Goal: Information Seeking & Learning: Learn about a topic

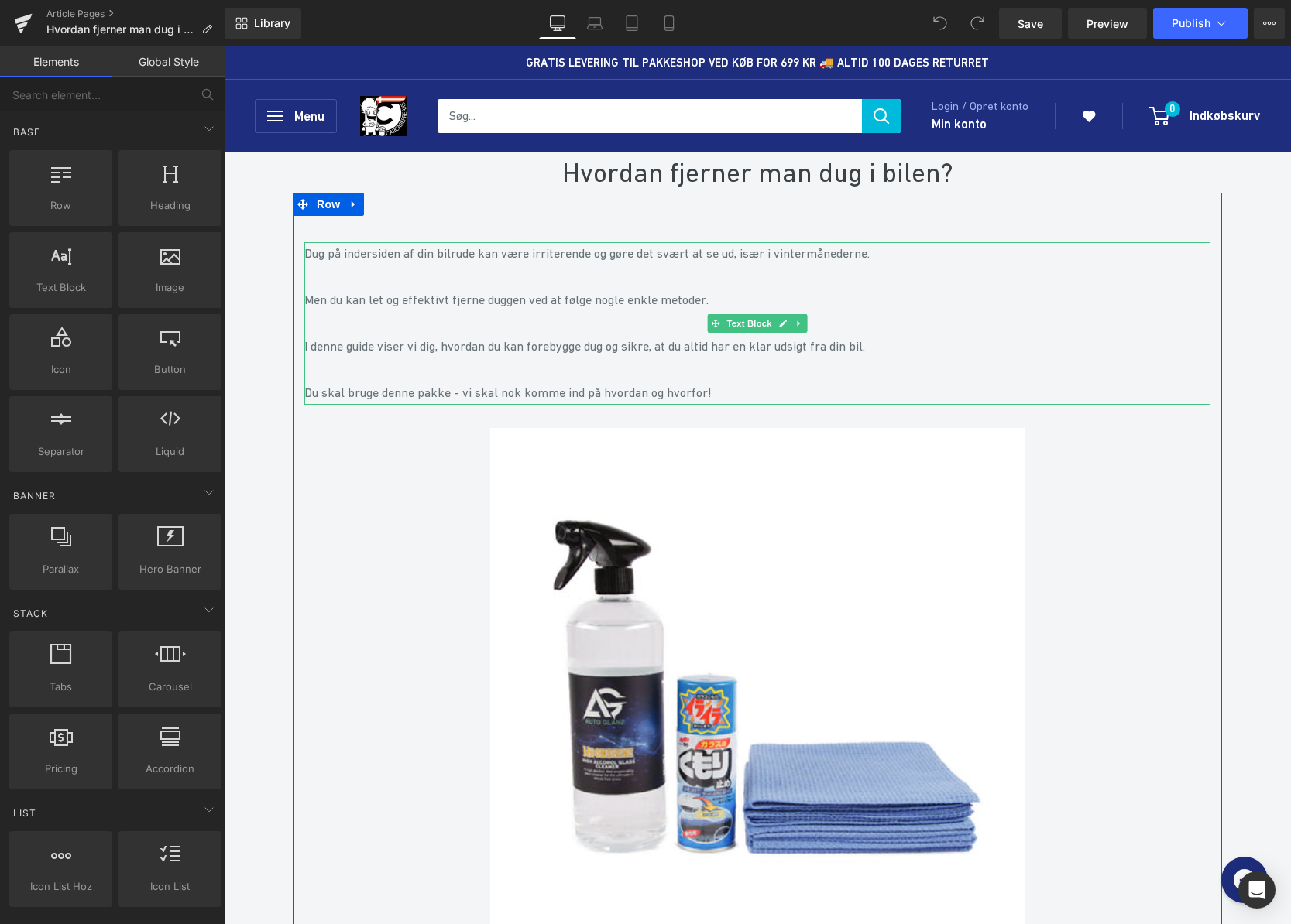
click at [480, 291] on p "Men du kan let og effektivt fjerne duggen ved at følge nogle enkle metoder." at bounding box center [757, 300] width 906 height 24
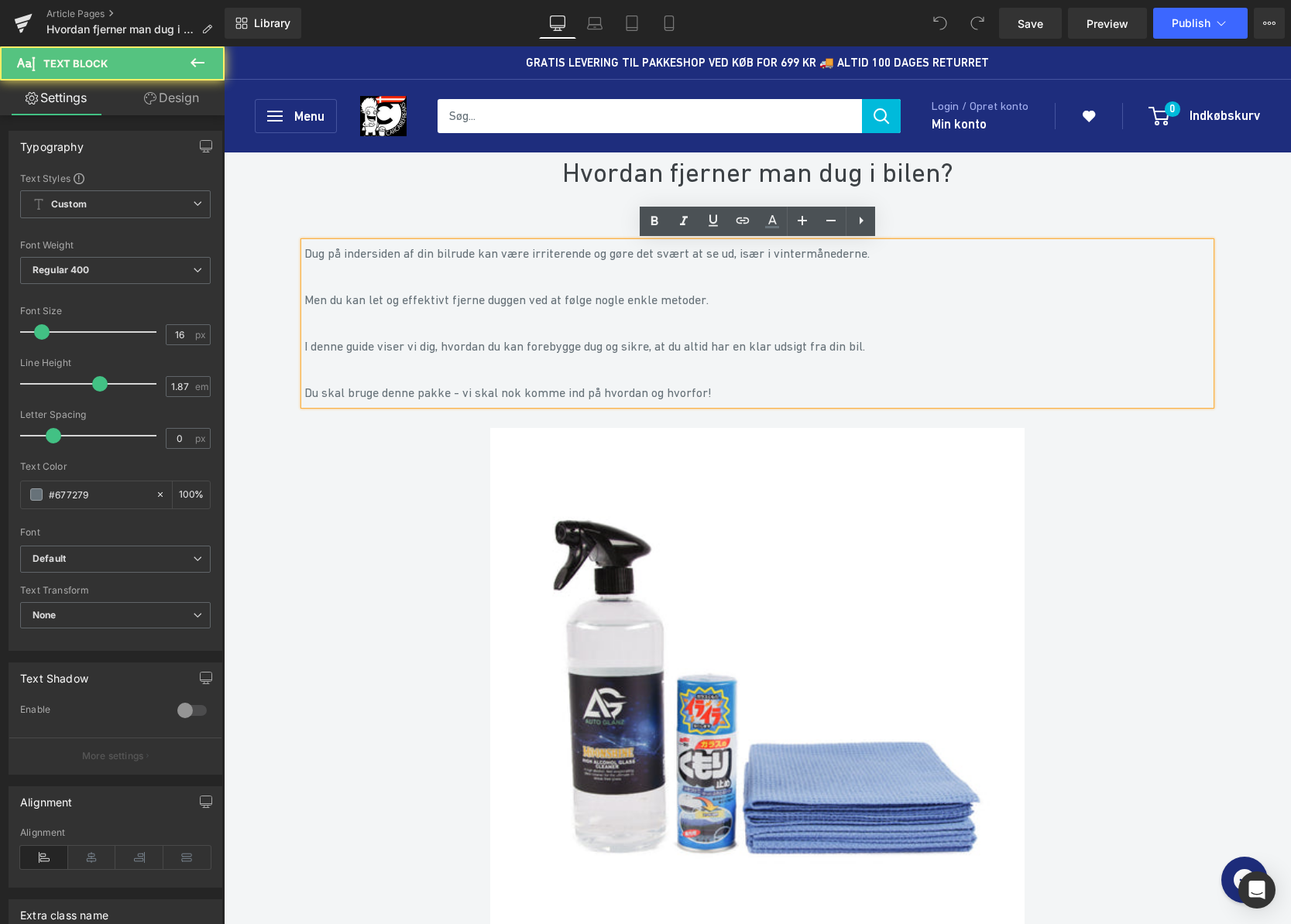
click at [477, 298] on p "Men du kan let og effektivt fjerne duggen ved at følge nogle enkle metoder." at bounding box center [757, 300] width 906 height 24
click at [477, 299] on p "Men du kan let og effektivt fjerne duggen ved at følge nogle enkle metoder." at bounding box center [757, 300] width 906 height 24
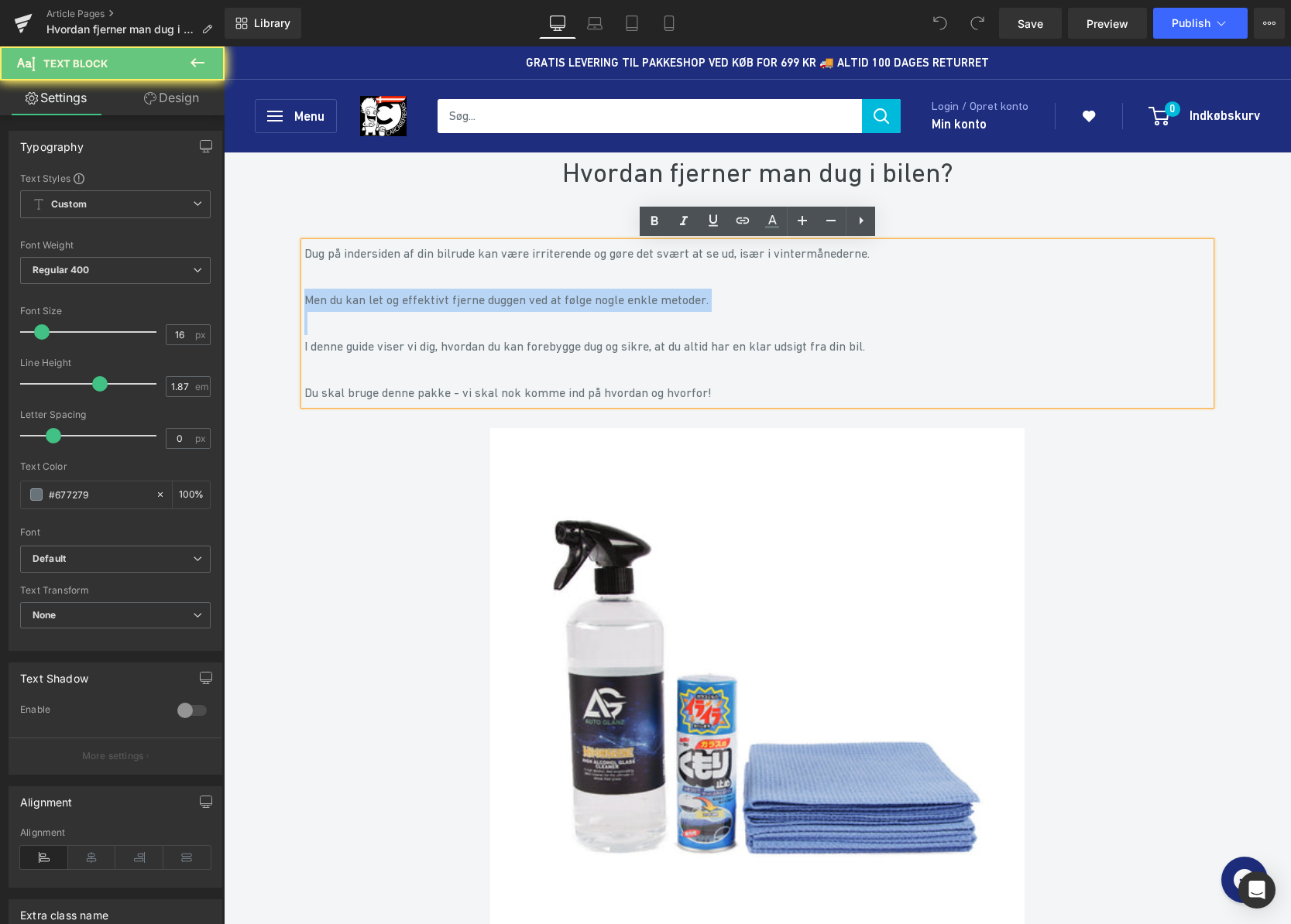
click at [477, 299] on p "Men du kan let og effektivt fjerne duggen ved at følge nogle enkle metoder." at bounding box center [757, 300] width 906 height 24
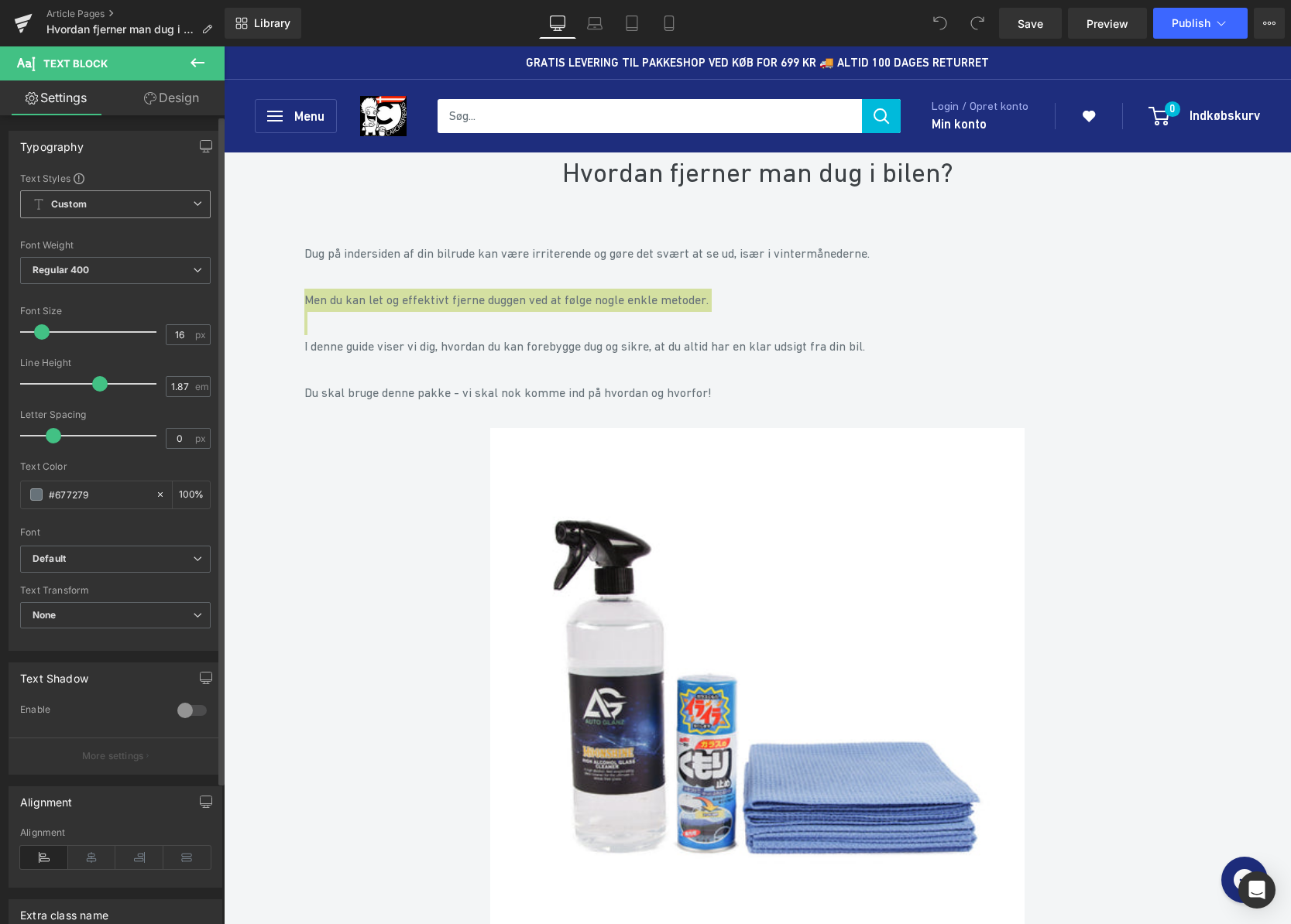
click at [137, 204] on span "Custom Setup Global Style" at bounding box center [116, 204] width 190 height 28
click at [137, 204] on span "Custom Setup Global Style" at bounding box center [112, 204] width 185 height 28
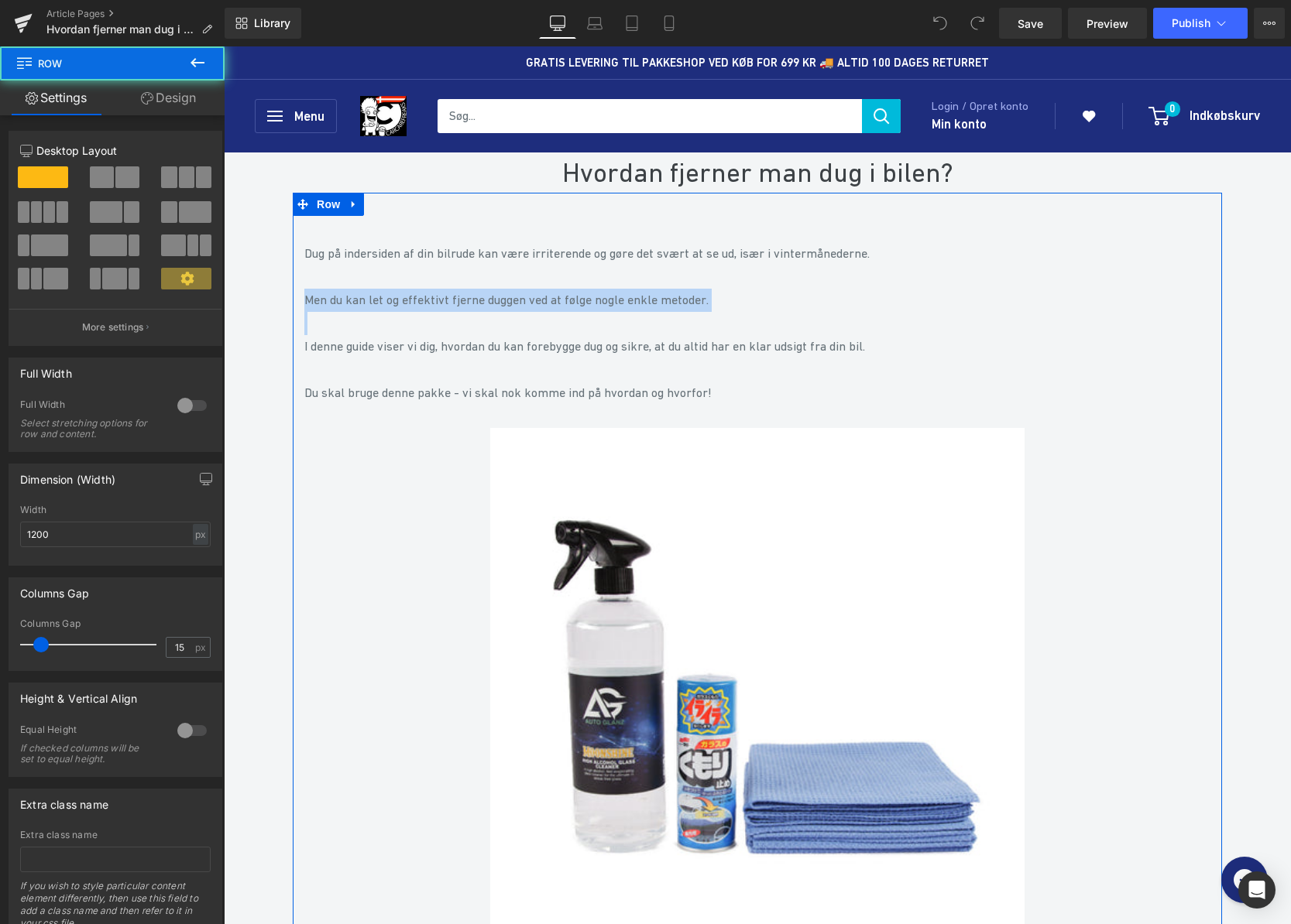
click at [297, 277] on div "Dug på indersiden af din bilrude kan være irriterende og gøre det svært at se u…" at bounding box center [757, 656] width 929 height 826
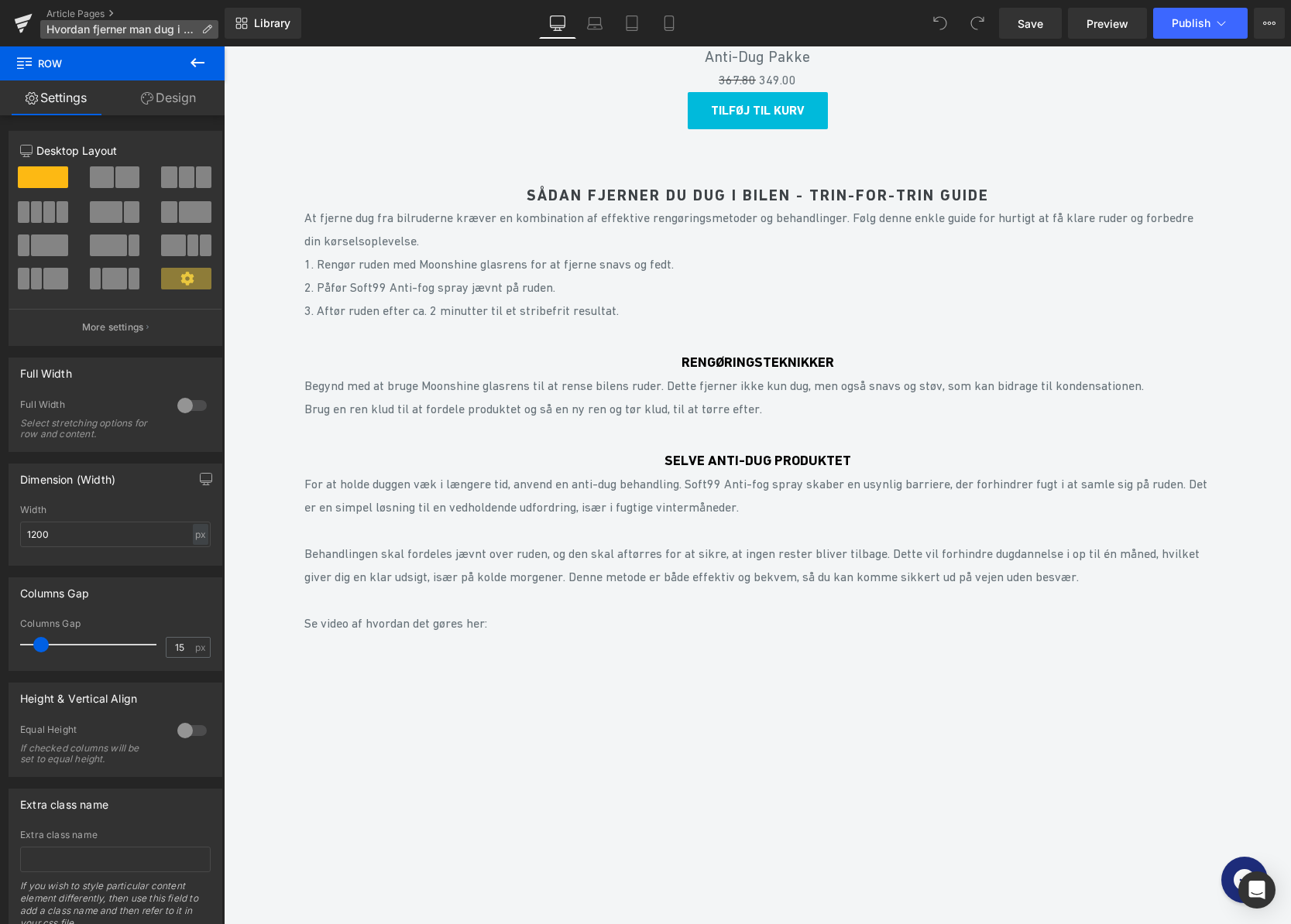
scroll to position [3705, 0]
